Goal: Task Accomplishment & Management: Contribute content

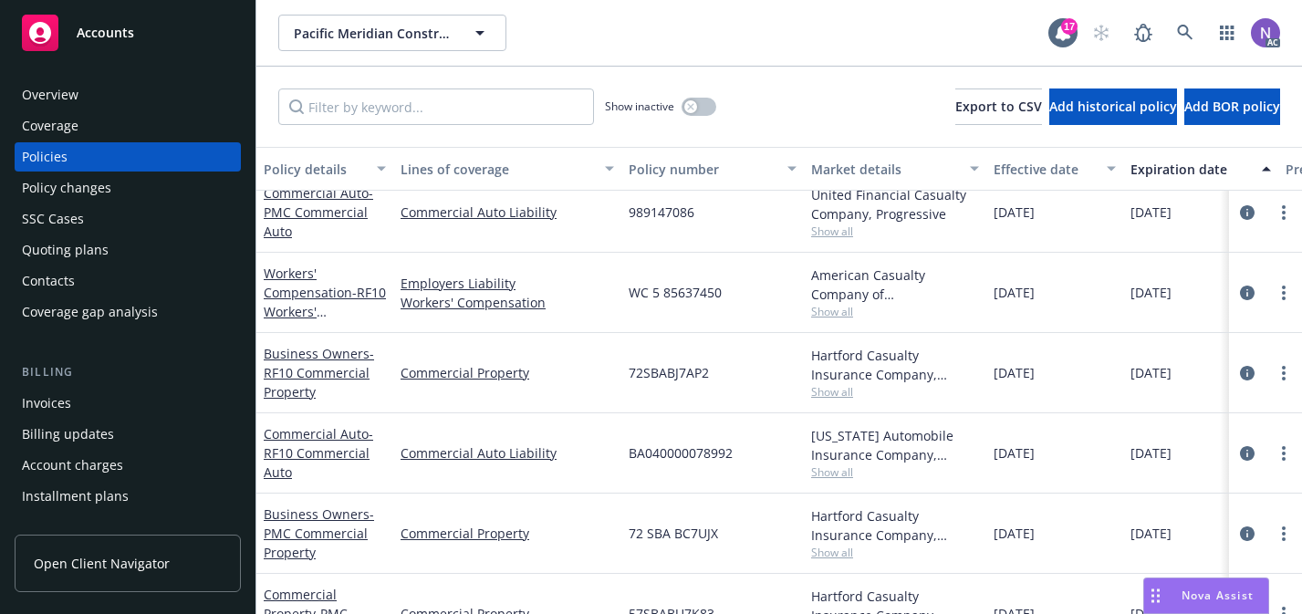
scroll to position [357, 0]
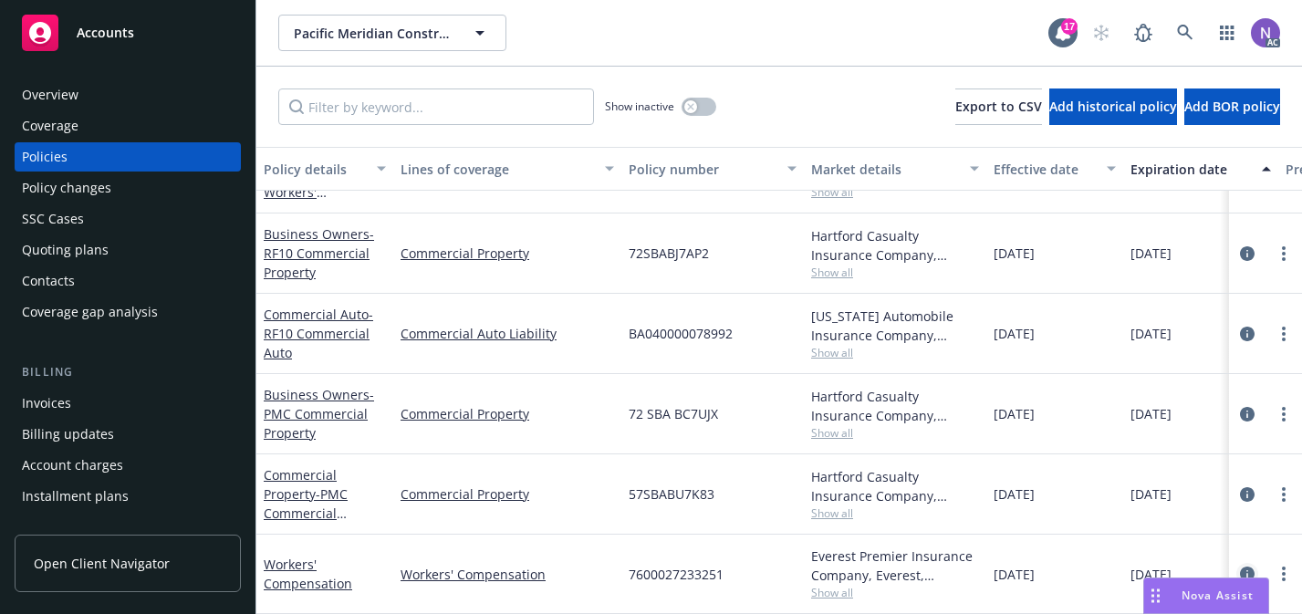
click at [1246, 571] on icon "circleInformation" at bounding box center [1247, 574] width 15 height 15
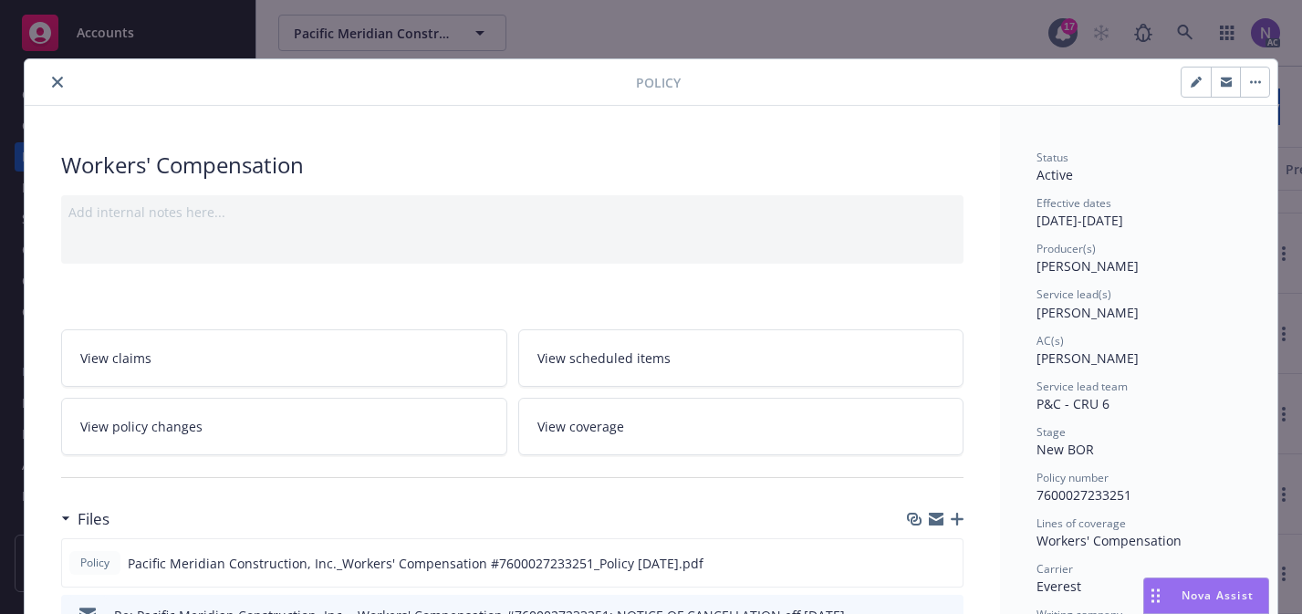
click at [958, 518] on icon "button" at bounding box center [957, 519] width 13 height 13
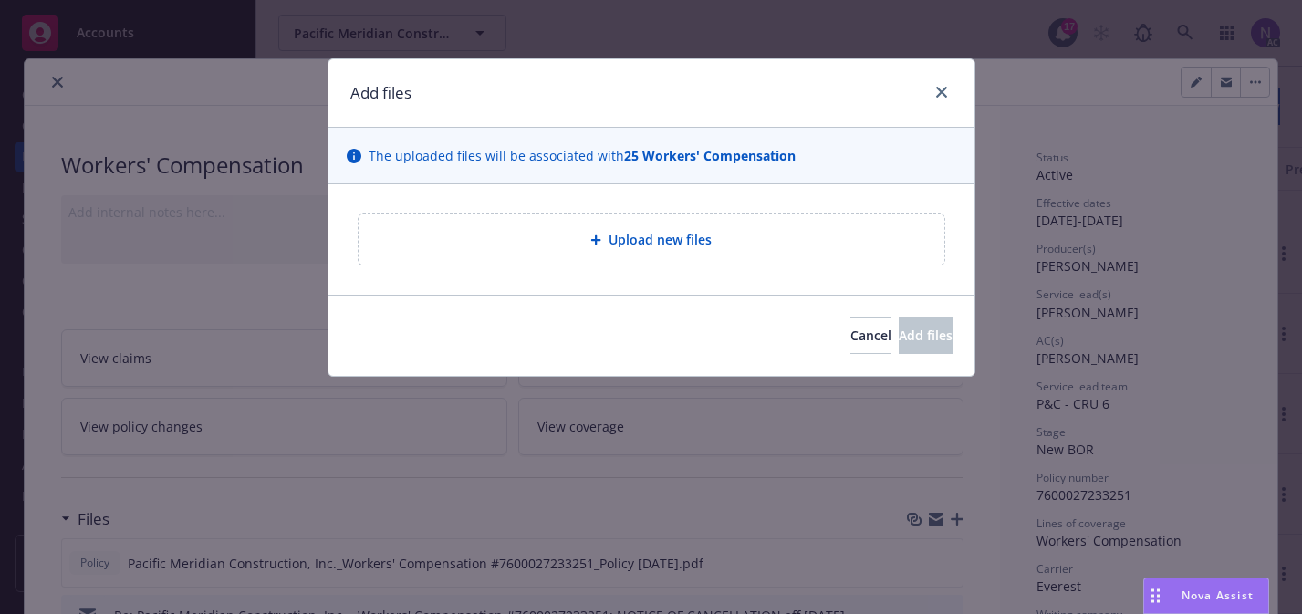
click at [775, 225] on div "Upload new files" at bounding box center [652, 239] width 586 height 50
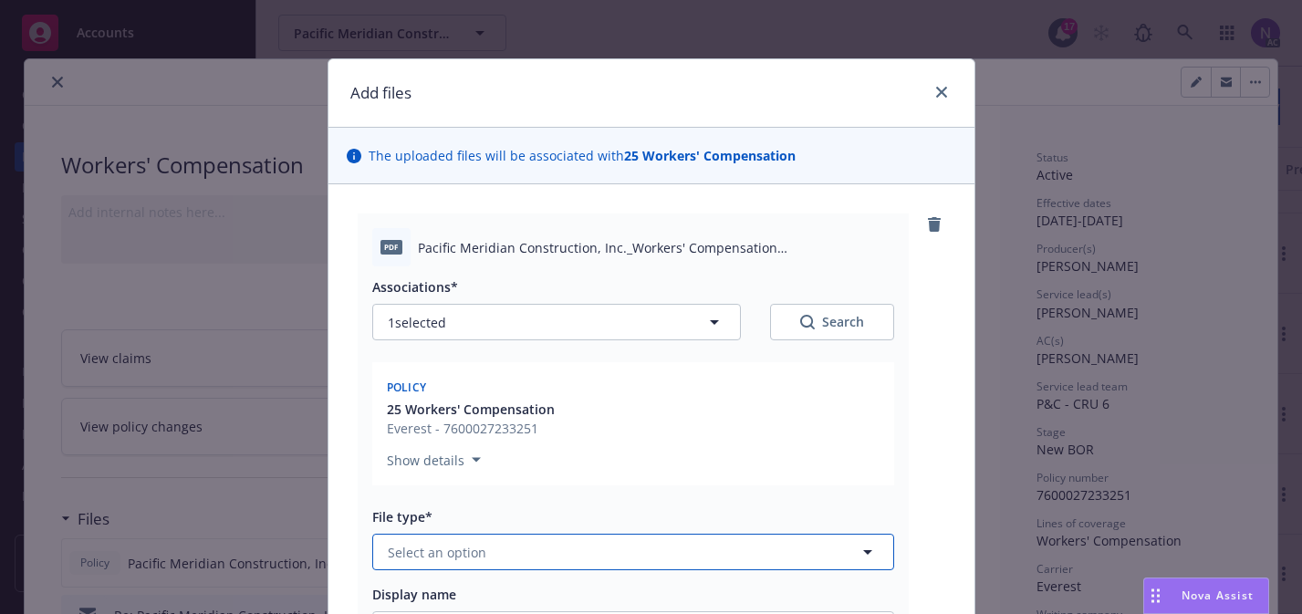
click at [464, 550] on span "Select an option" at bounding box center [437, 552] width 99 height 19
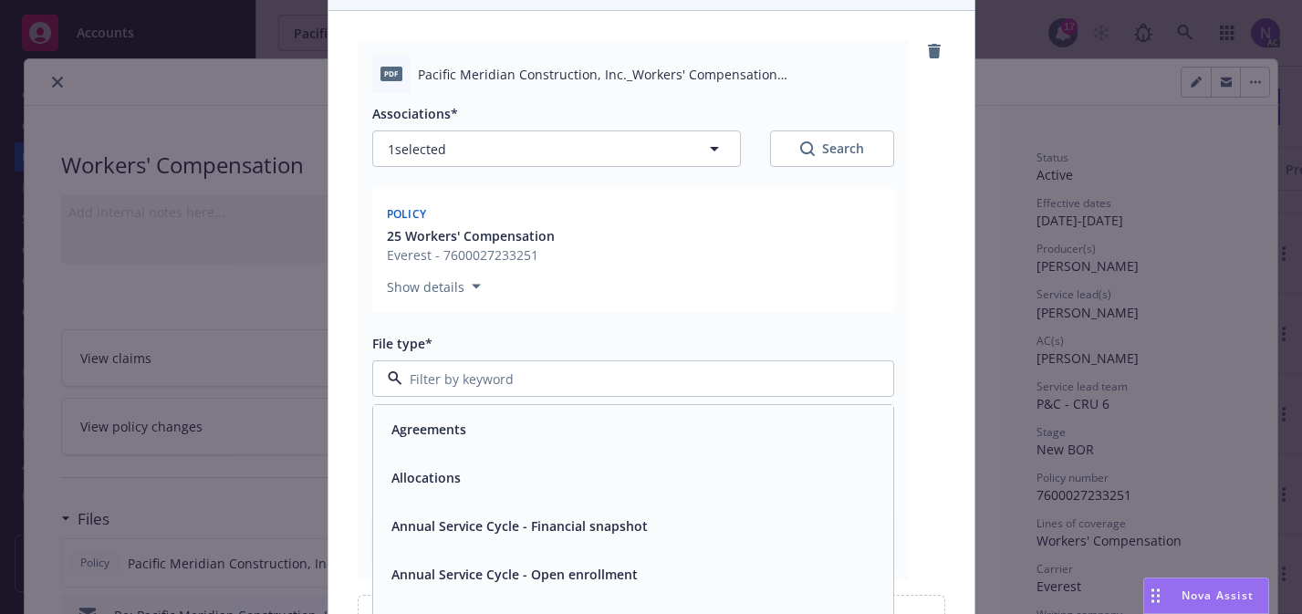
scroll to position [177, 0]
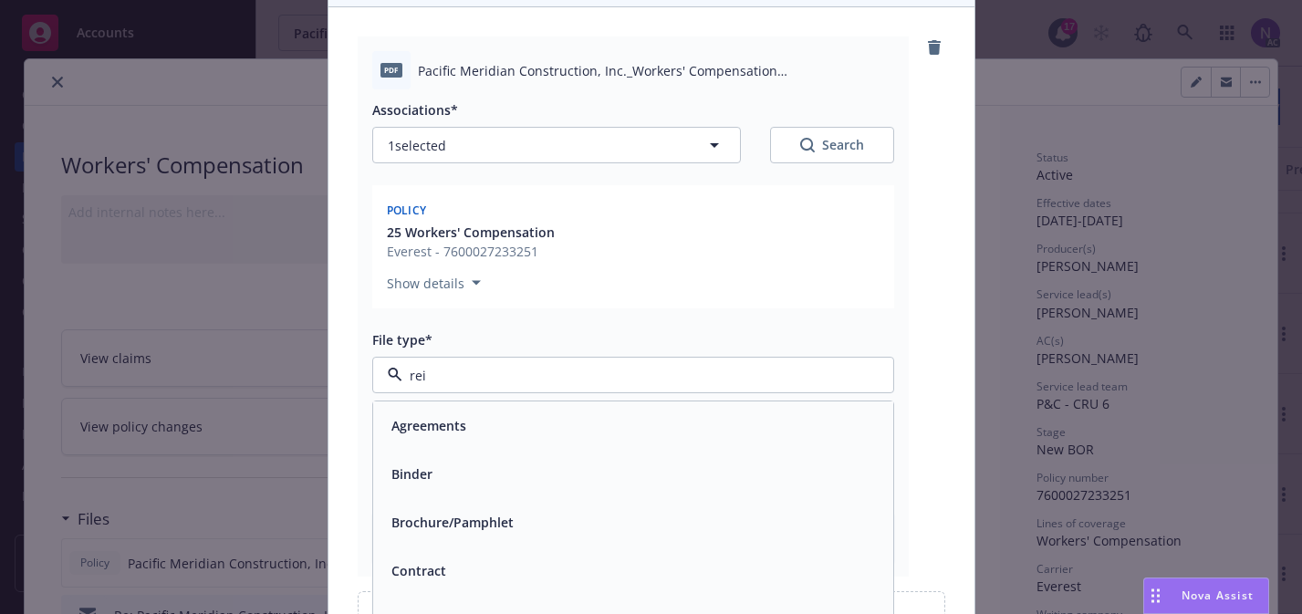
type input "rein"
click at [551, 432] on div "Reinstatement" at bounding box center [633, 425] width 498 height 26
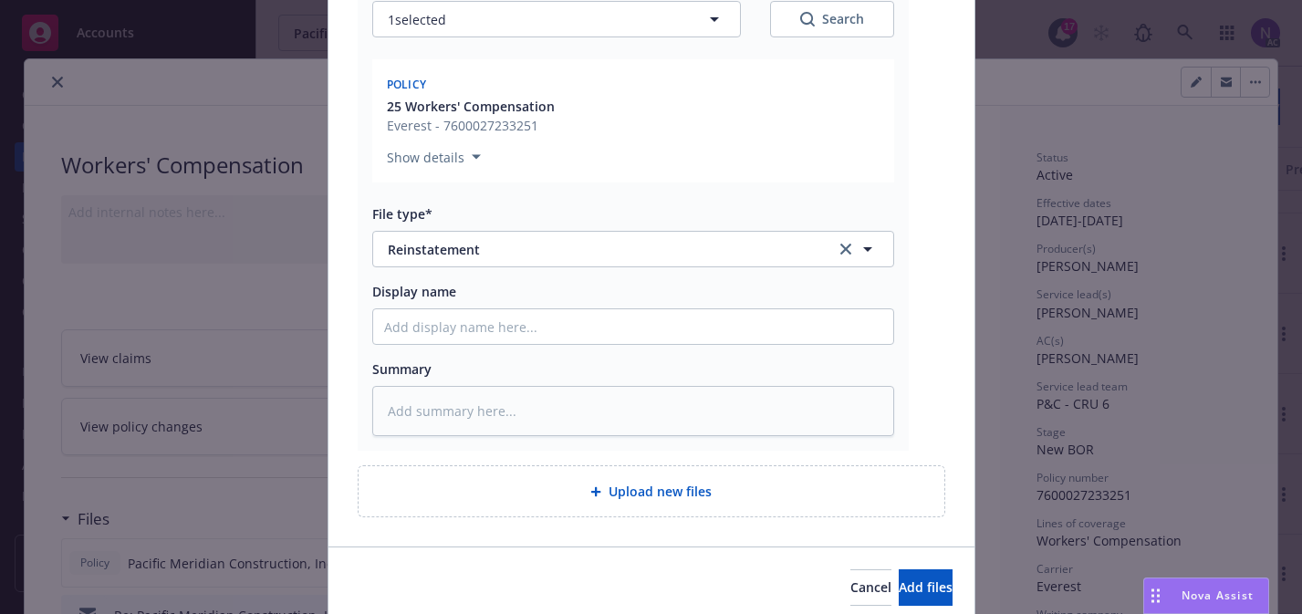
scroll to position [376, 0]
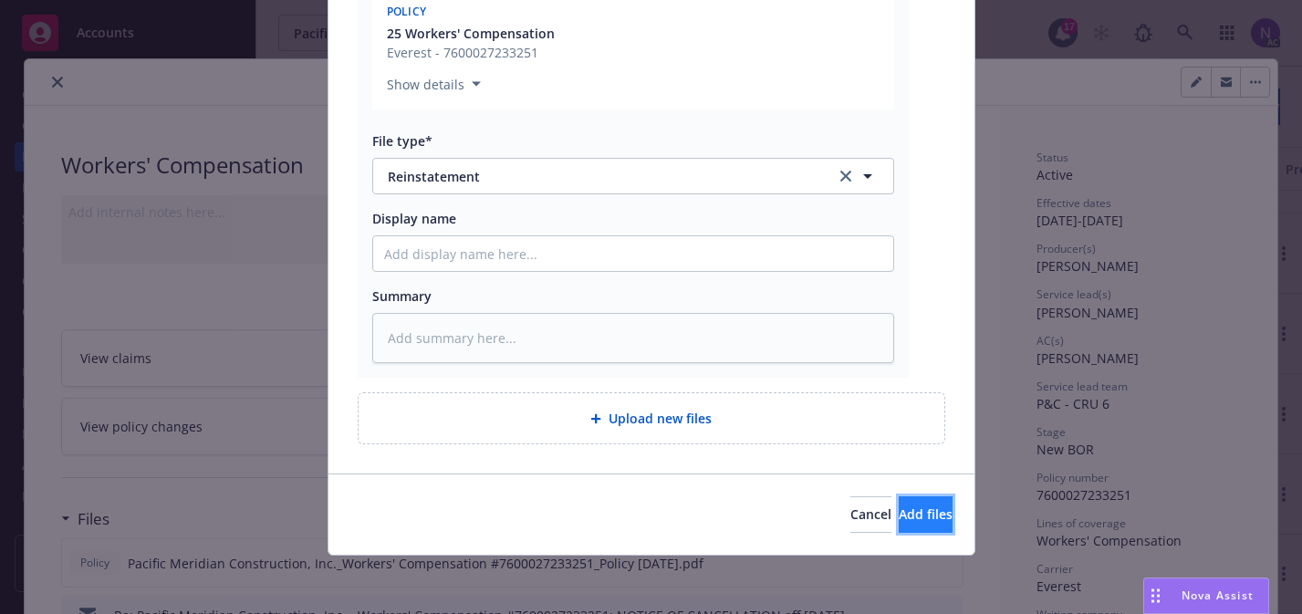
click at [899, 504] on button "Add files" at bounding box center [926, 514] width 54 height 37
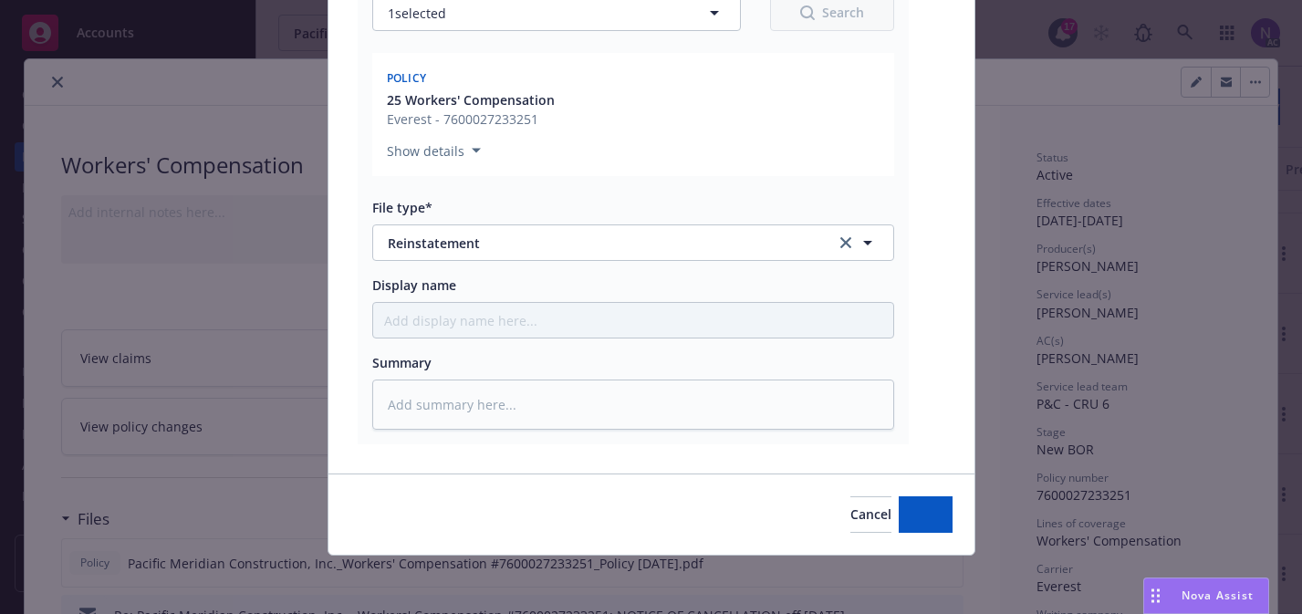
type textarea "x"
